Goal: Check status: Check status

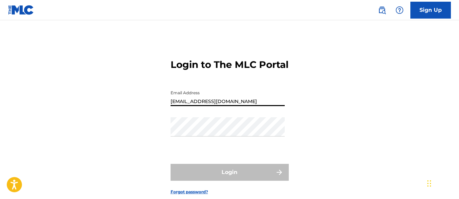
type input "[EMAIL_ADDRESS][DOMAIN_NAME]"
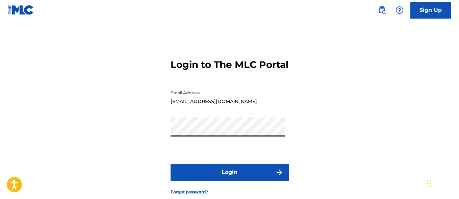
click at [230, 181] on button "Login" at bounding box center [230, 172] width 118 height 17
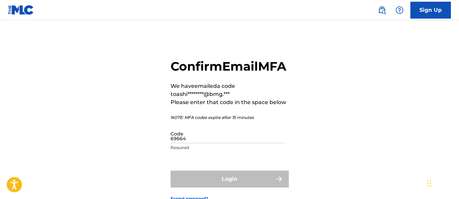
type input "696645"
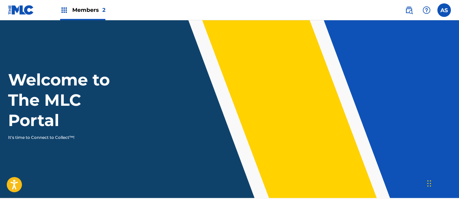
click at [64, 10] on img at bounding box center [64, 10] width 8 height 8
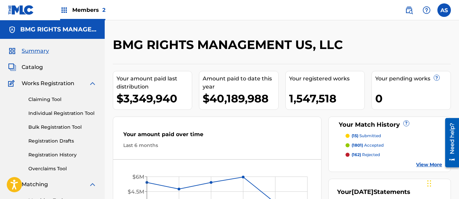
scroll to position [147, 0]
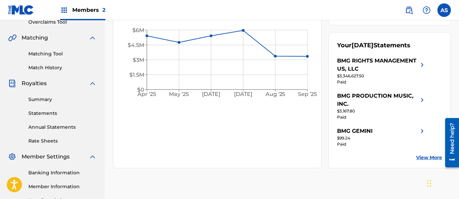
click at [63, 99] on link "Summary" at bounding box center [62, 99] width 68 height 7
